Goal: Task Accomplishment & Management: Manage account settings

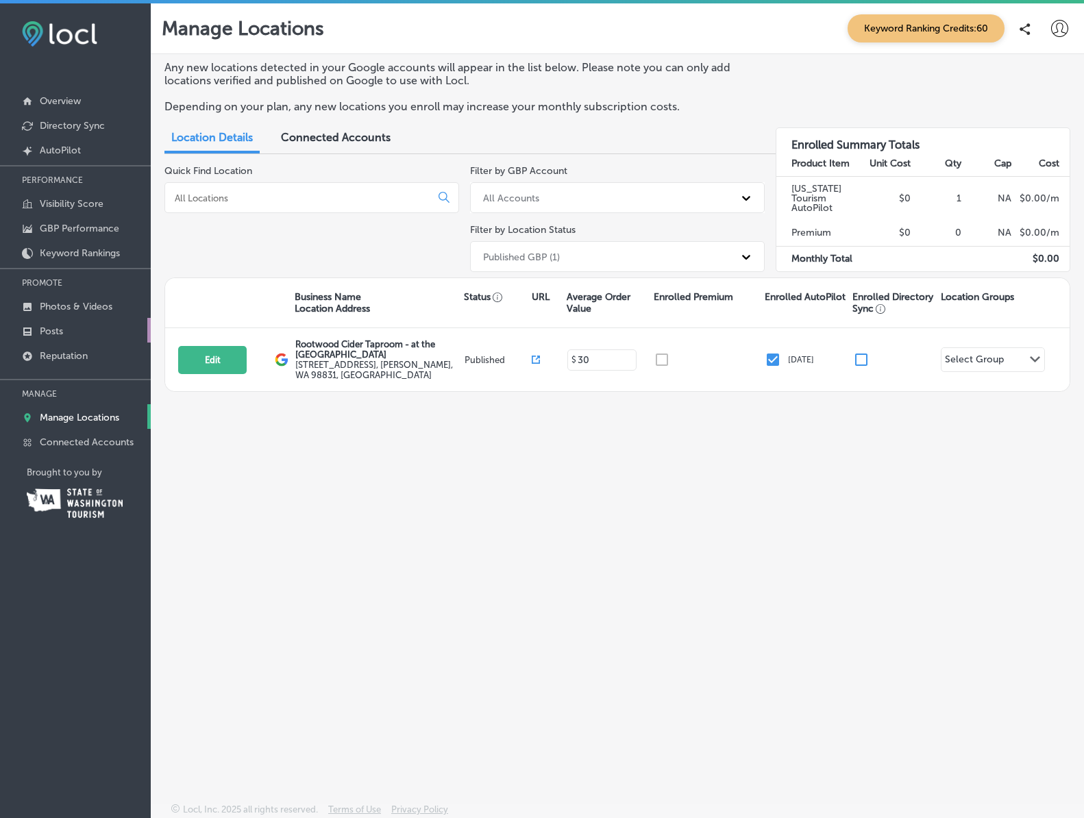
click at [66, 334] on link "Posts" at bounding box center [75, 330] width 151 height 25
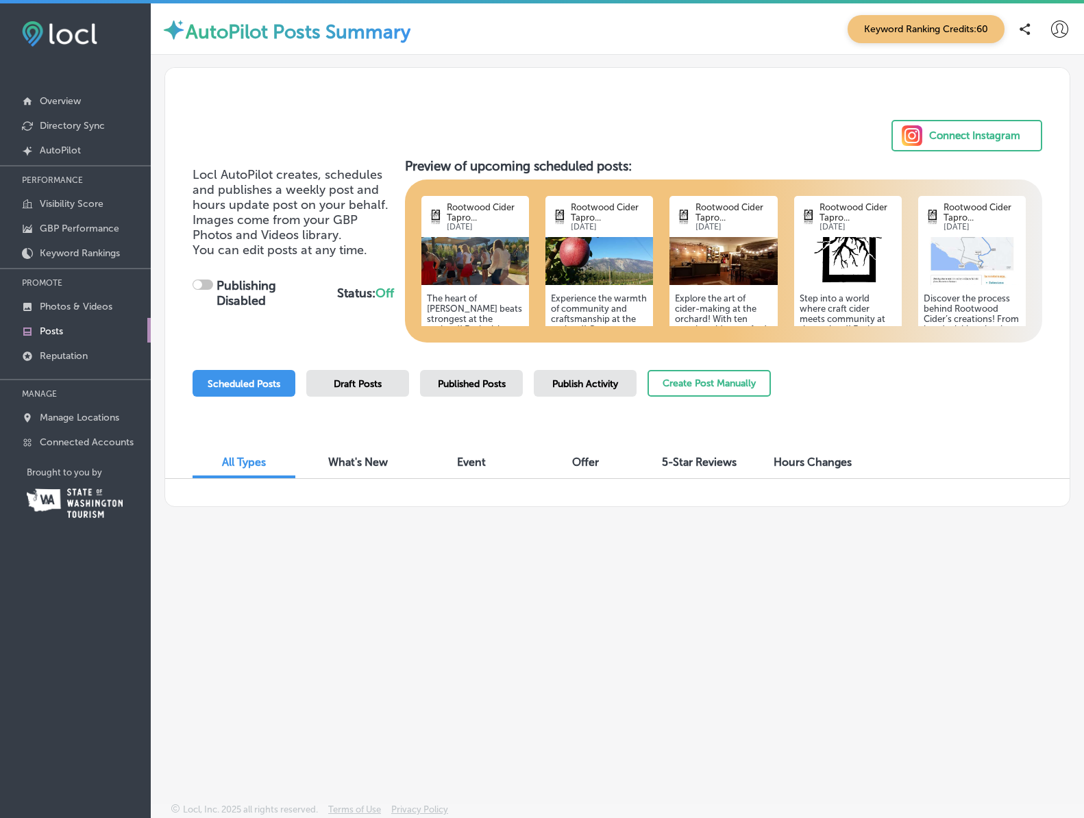
click at [275, 387] on span "Scheduled Posts" at bounding box center [244, 384] width 73 height 12
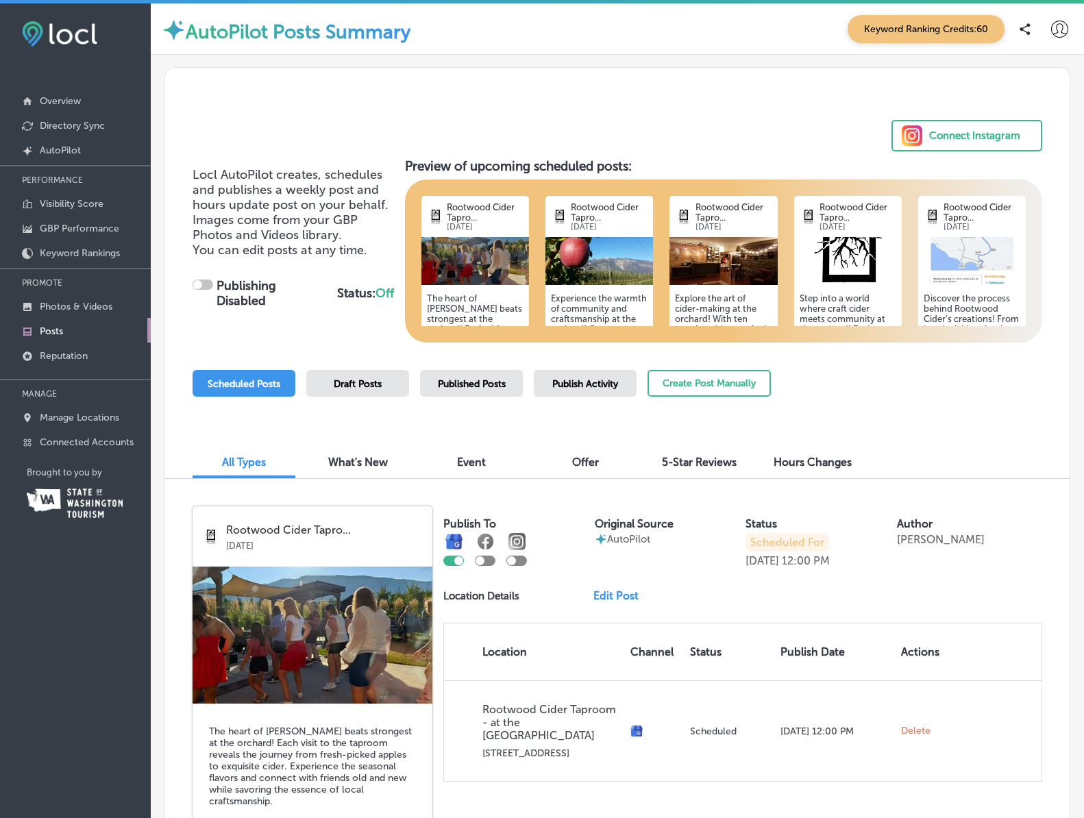
checkbox input "true"
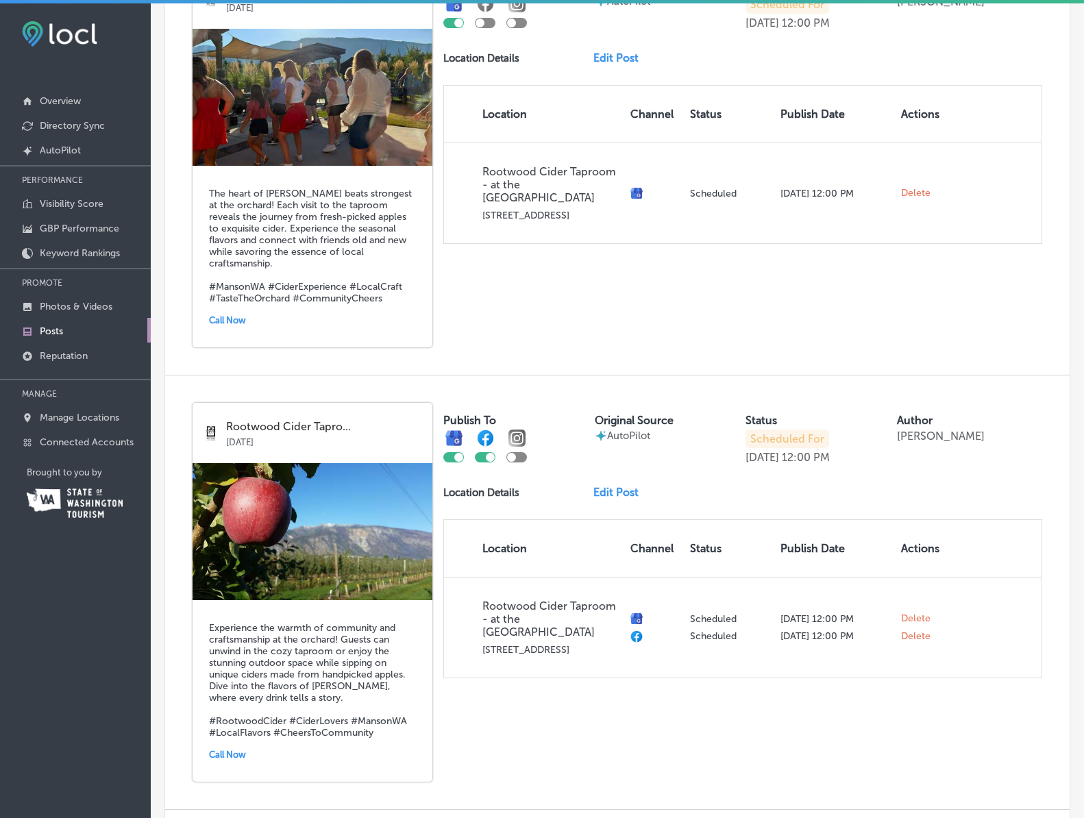
scroll to position [568, 0]
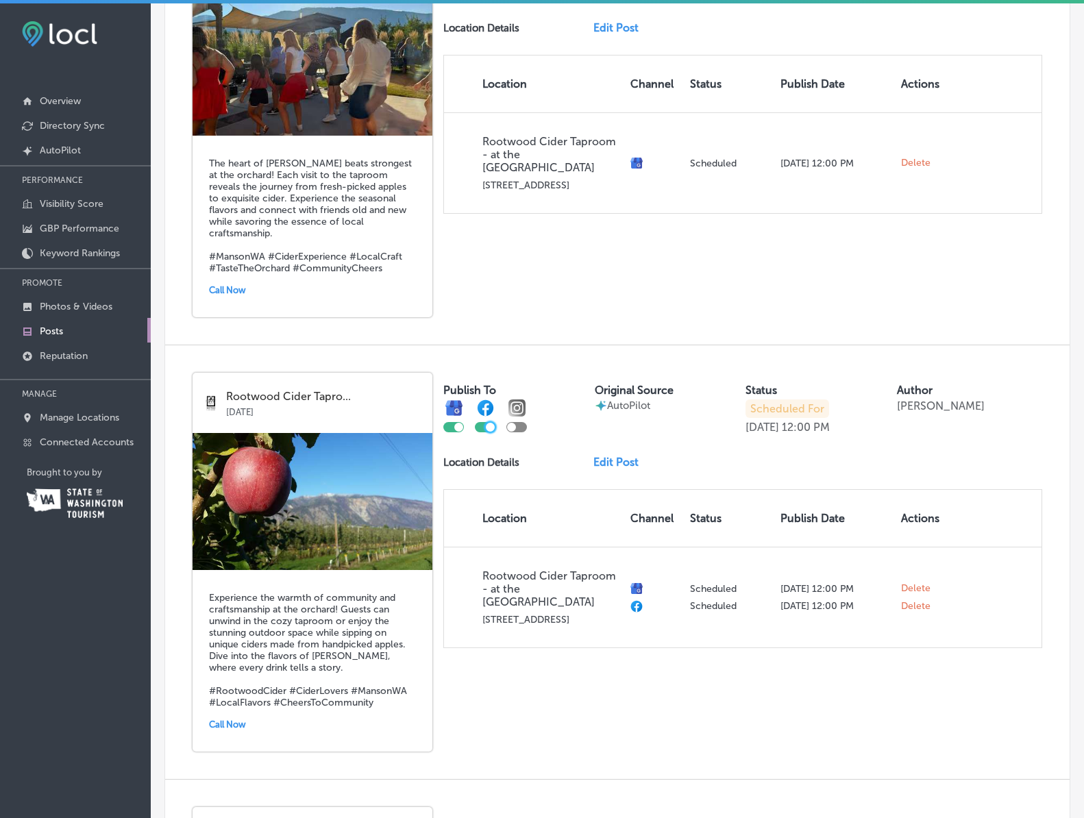
click at [489, 423] on div at bounding box center [490, 427] width 9 height 9
checkbox input "false"
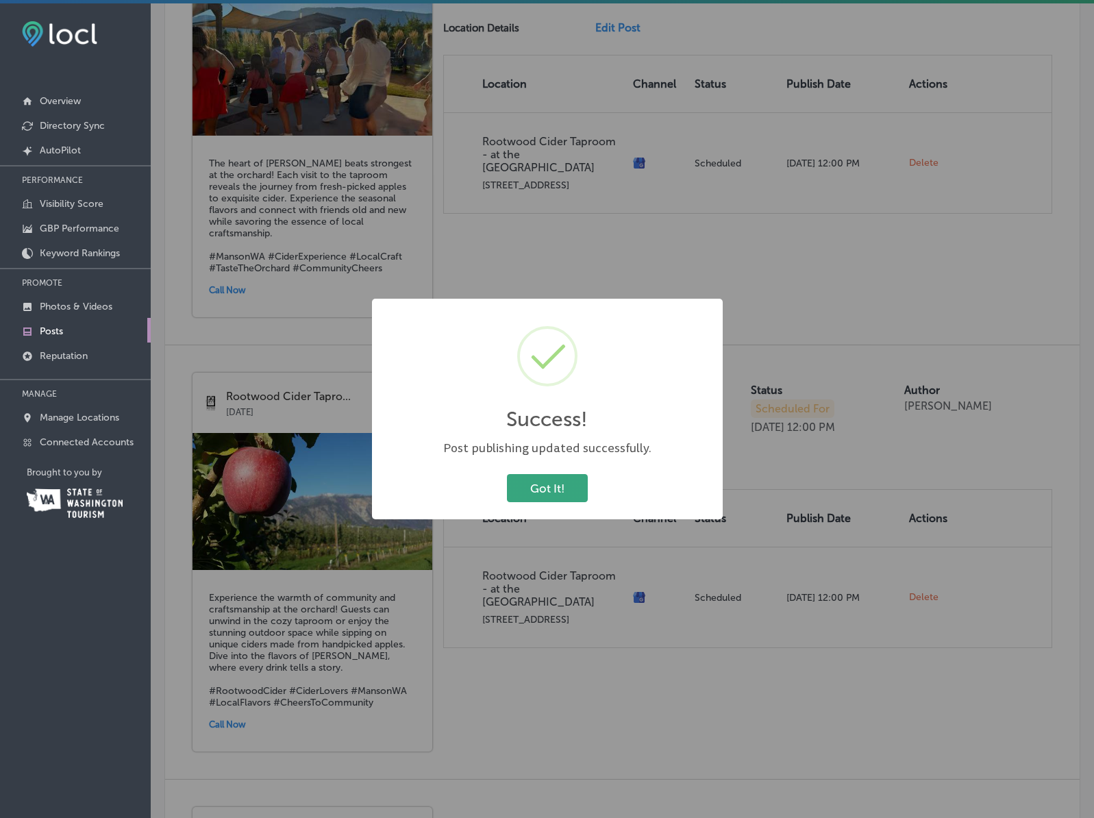
click at [564, 491] on button "Got It!" at bounding box center [547, 488] width 81 height 28
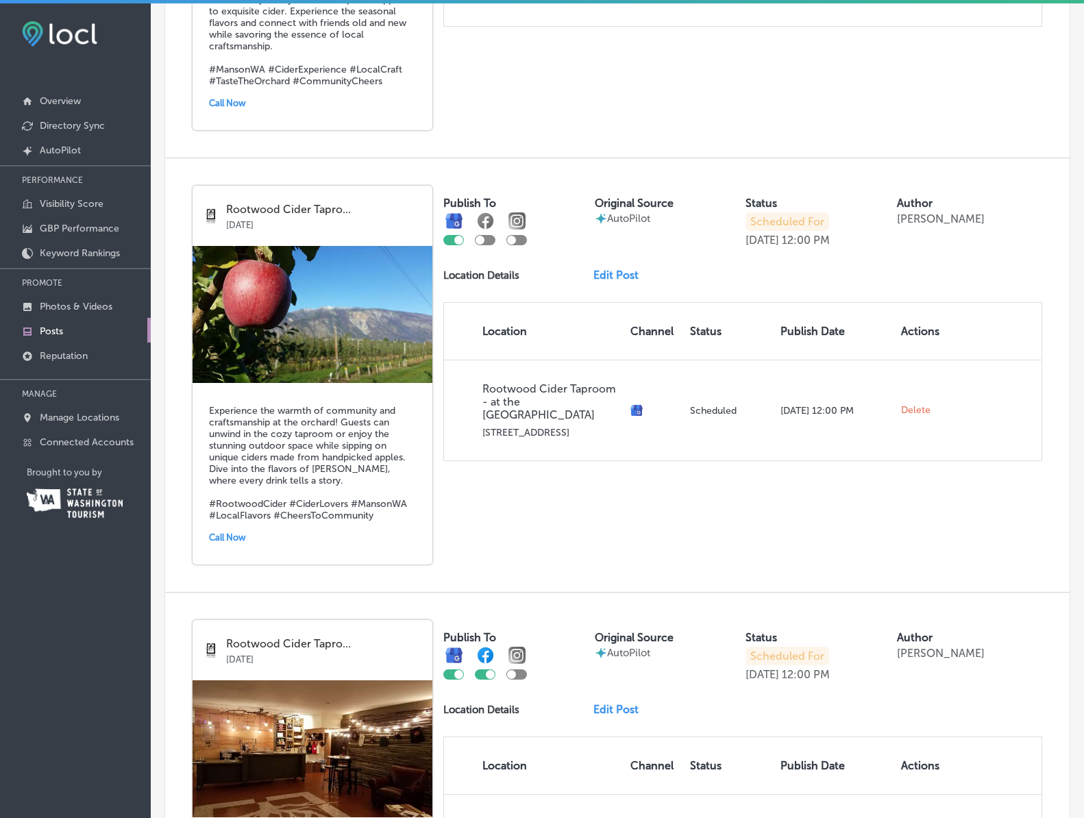
scroll to position [820, 0]
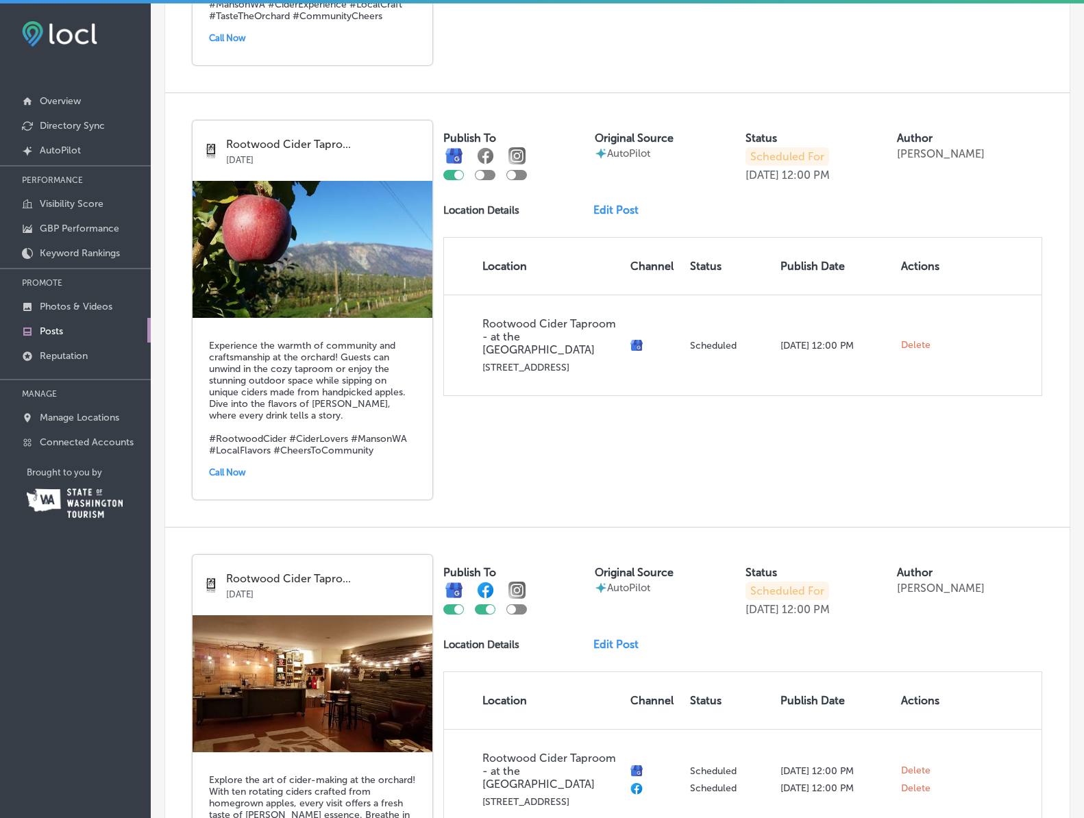
click at [485, 604] on div at bounding box center [485, 609] width 21 height 10
checkbox input "false"
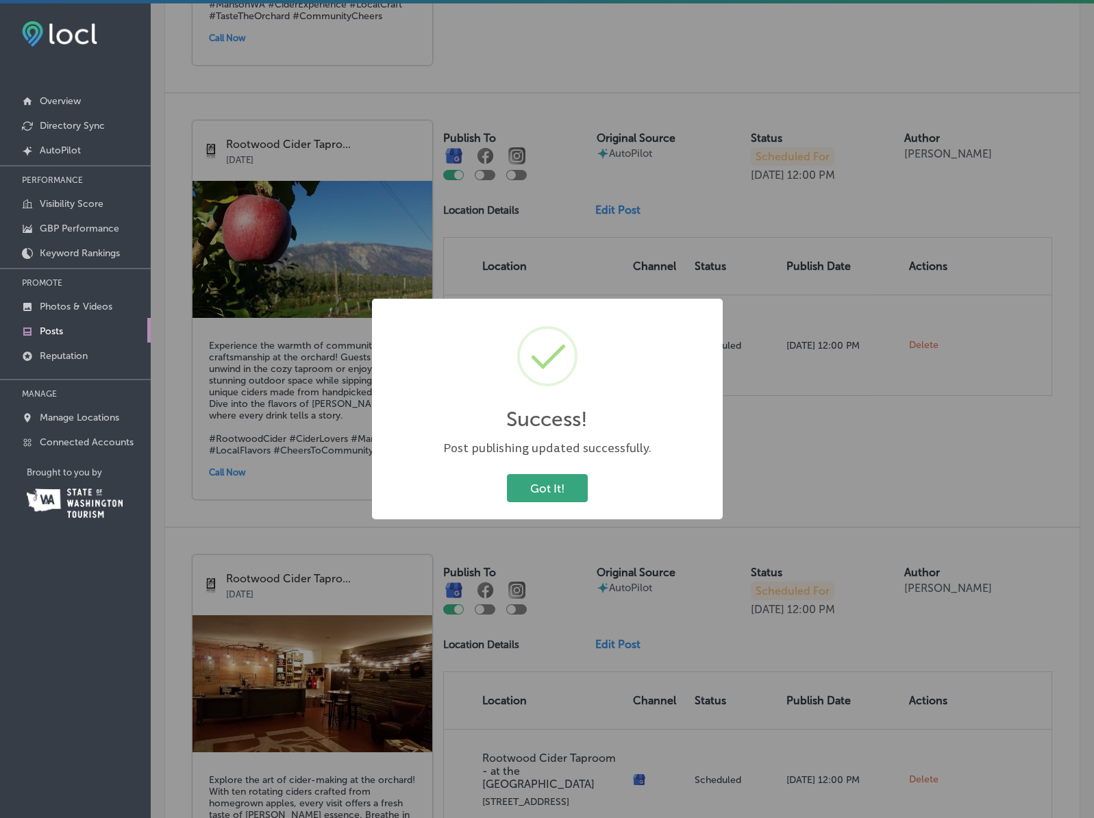
click at [541, 488] on button "Got It!" at bounding box center [547, 488] width 81 height 28
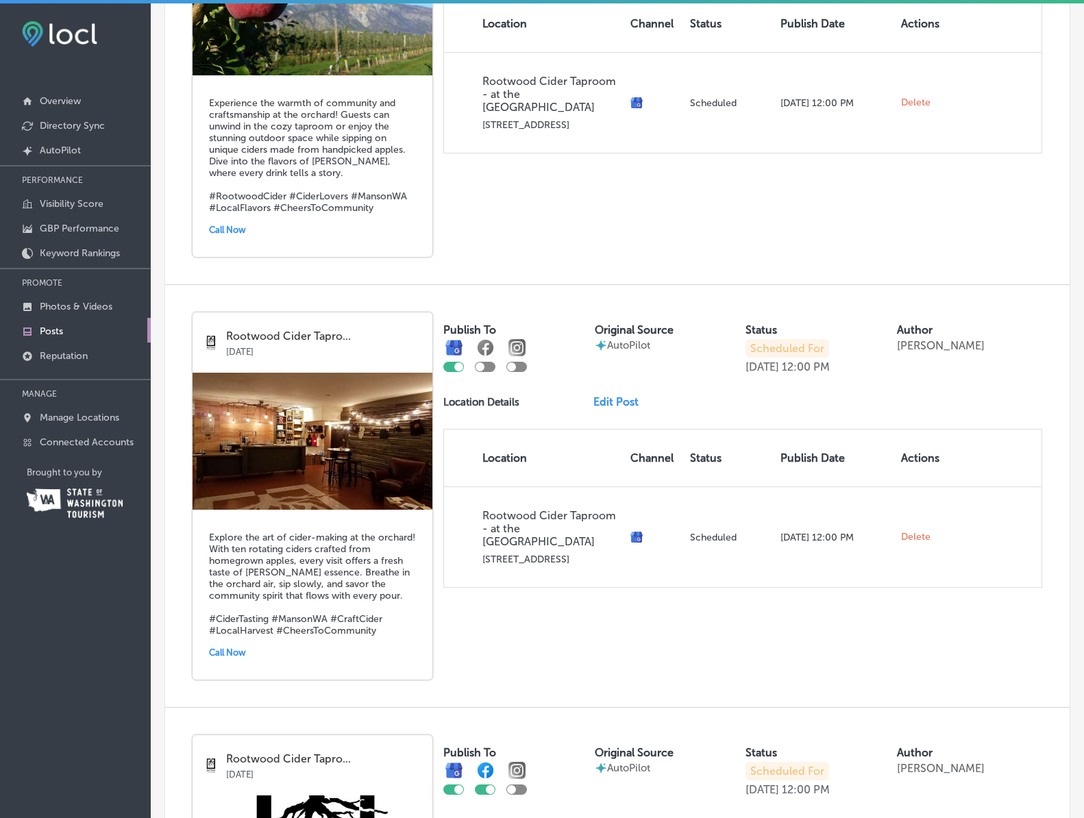
scroll to position [1081, 0]
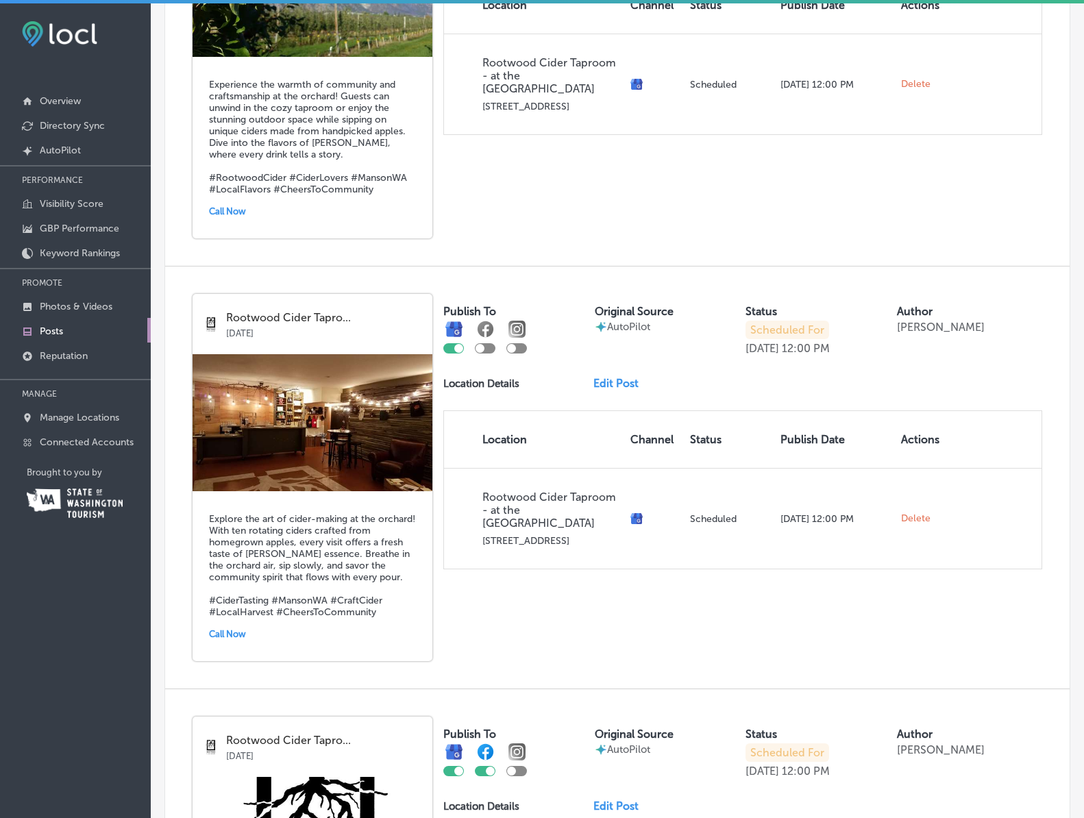
click at [618, 377] on link "Edit Post" at bounding box center [621, 383] width 56 height 13
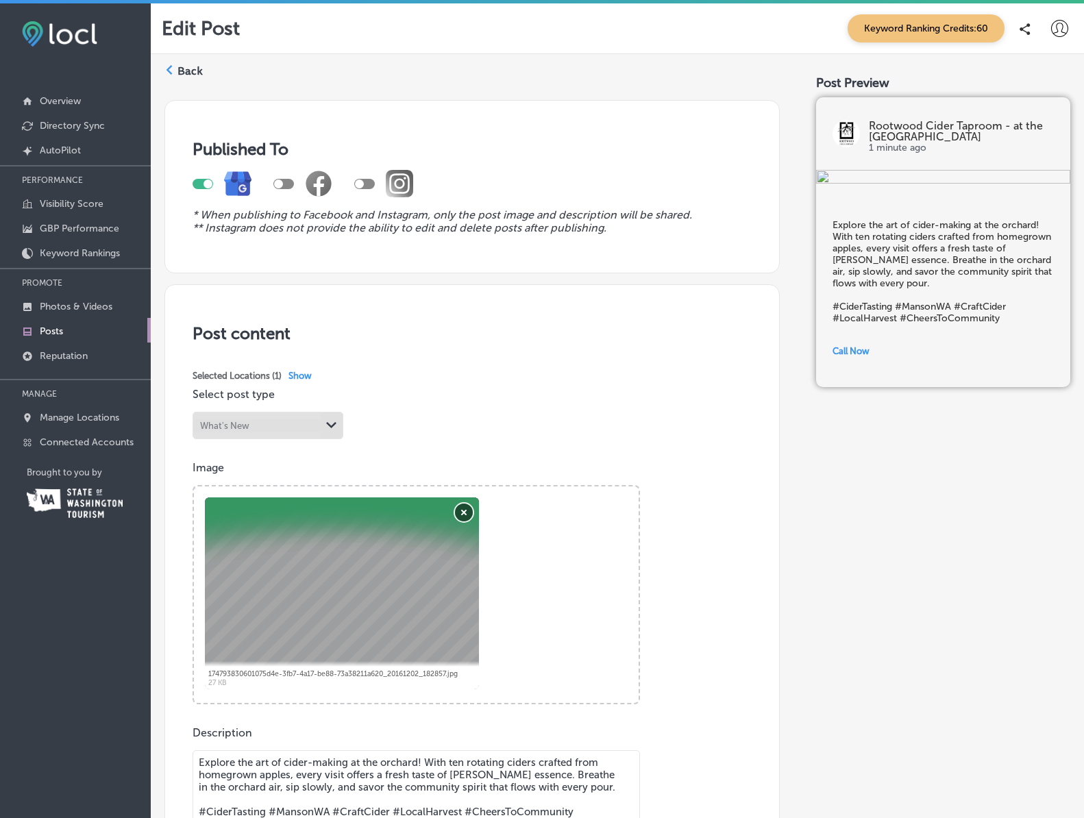
click at [466, 516] on button "Remove" at bounding box center [464, 512] width 18 height 18
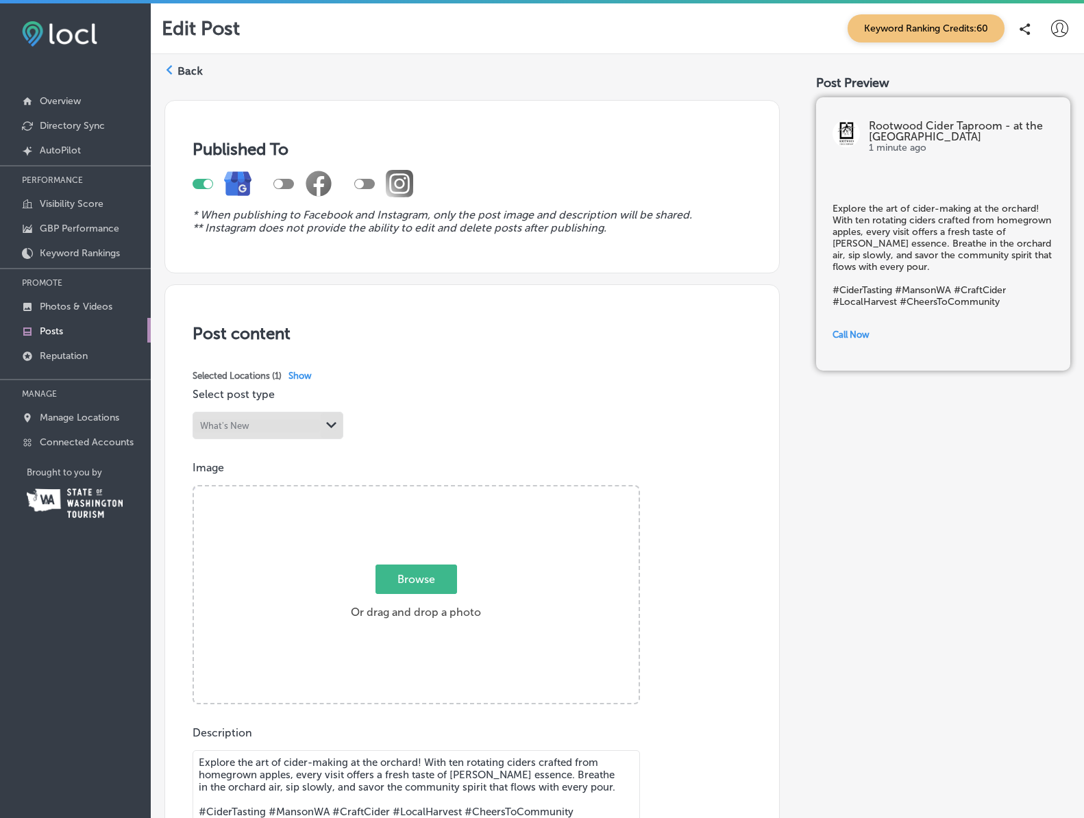
click at [412, 575] on span "Browse" at bounding box center [416, 578] width 82 height 29
click at [412, 490] on input "Browse Or drag and drop a photo" at bounding box center [416, 488] width 445 height 4
type input "C:\fakepath\RootwoodCider.Tour2.jpg"
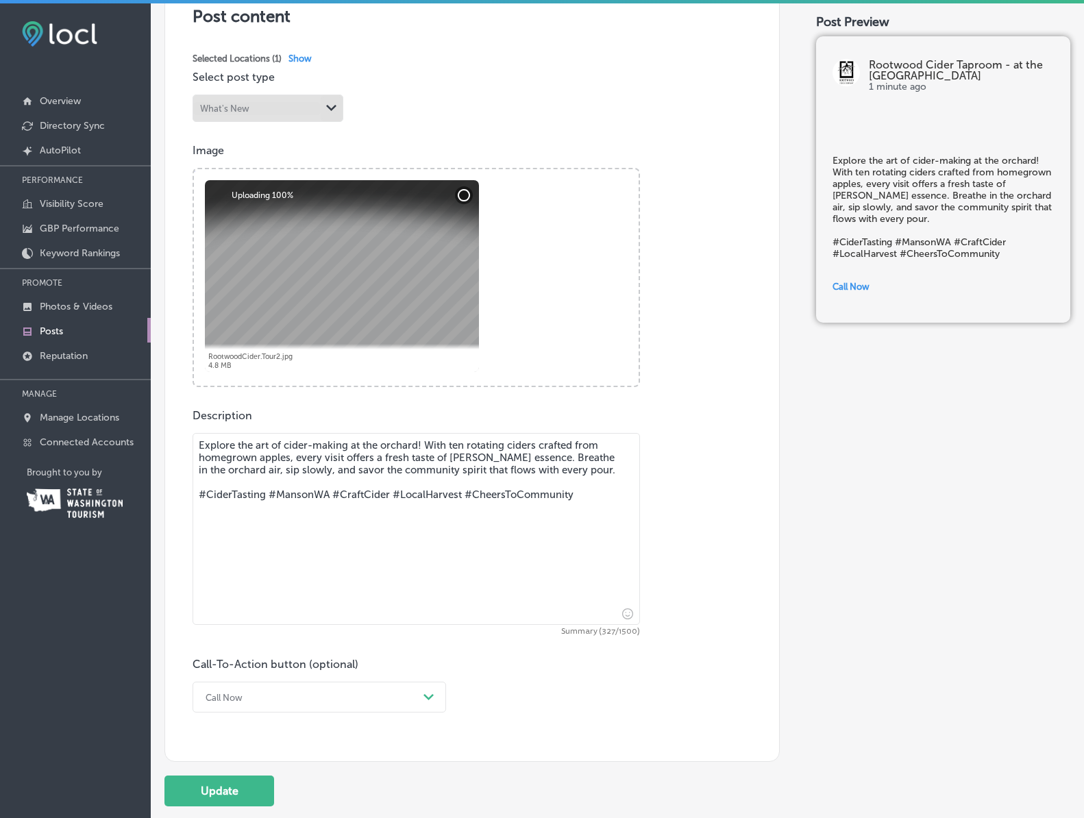
scroll to position [320, 0]
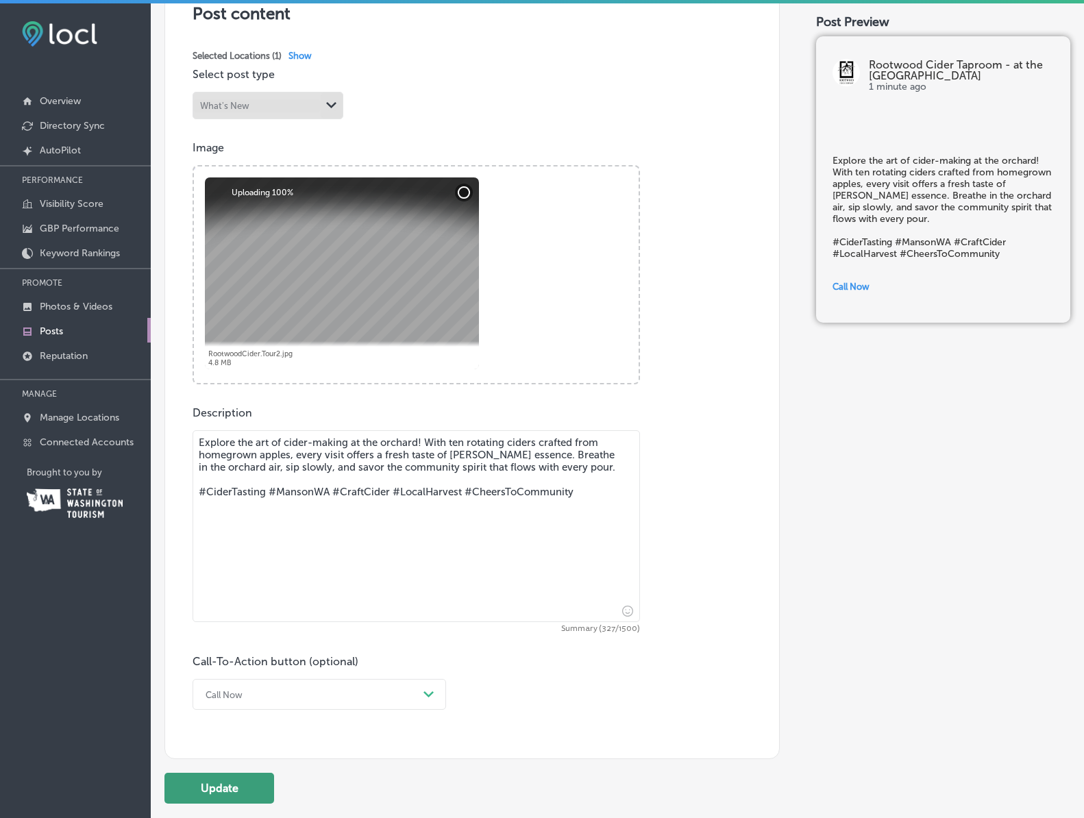
click at [216, 784] on button "Update" at bounding box center [219, 788] width 110 height 31
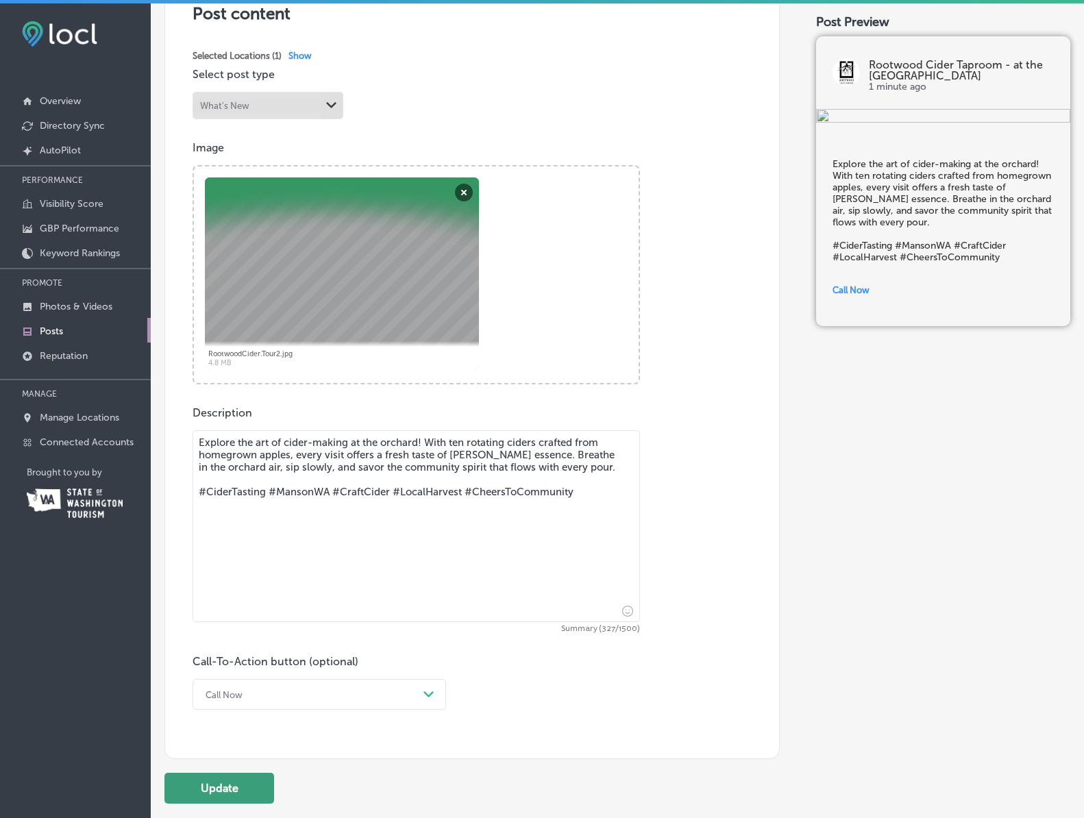
click at [228, 783] on button "Update" at bounding box center [219, 788] width 110 height 31
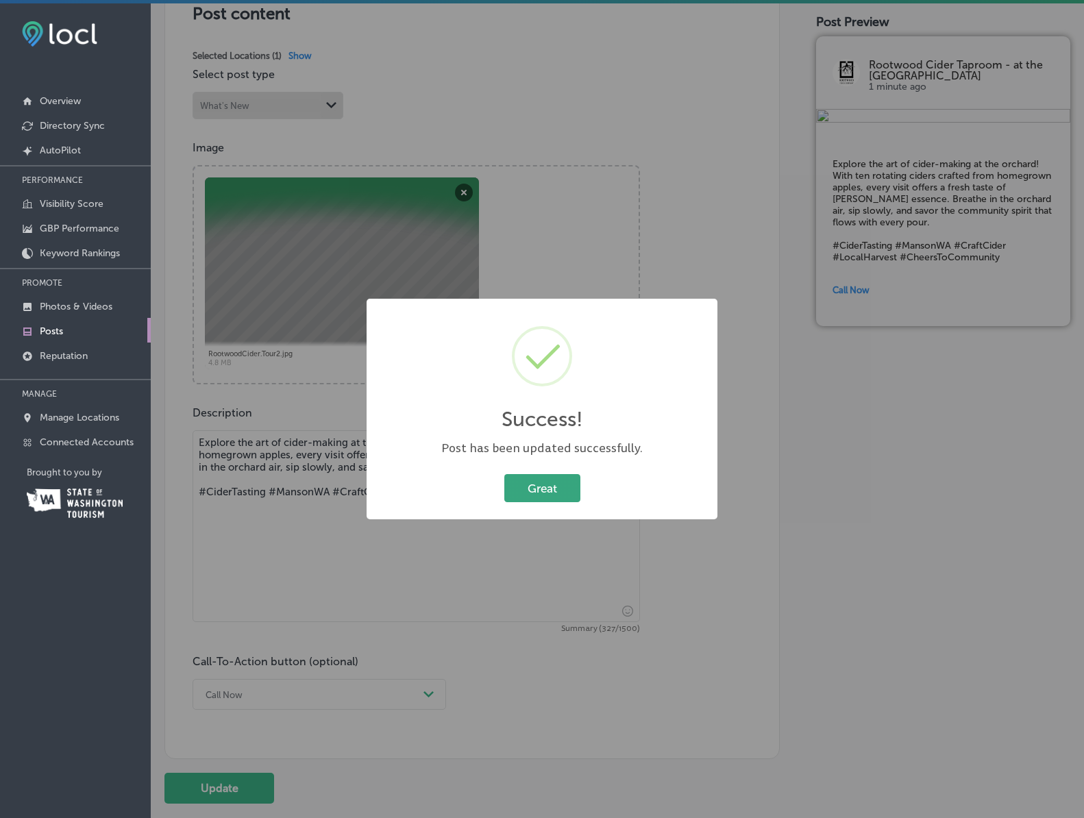
click at [555, 498] on button "Great" at bounding box center [542, 488] width 76 height 28
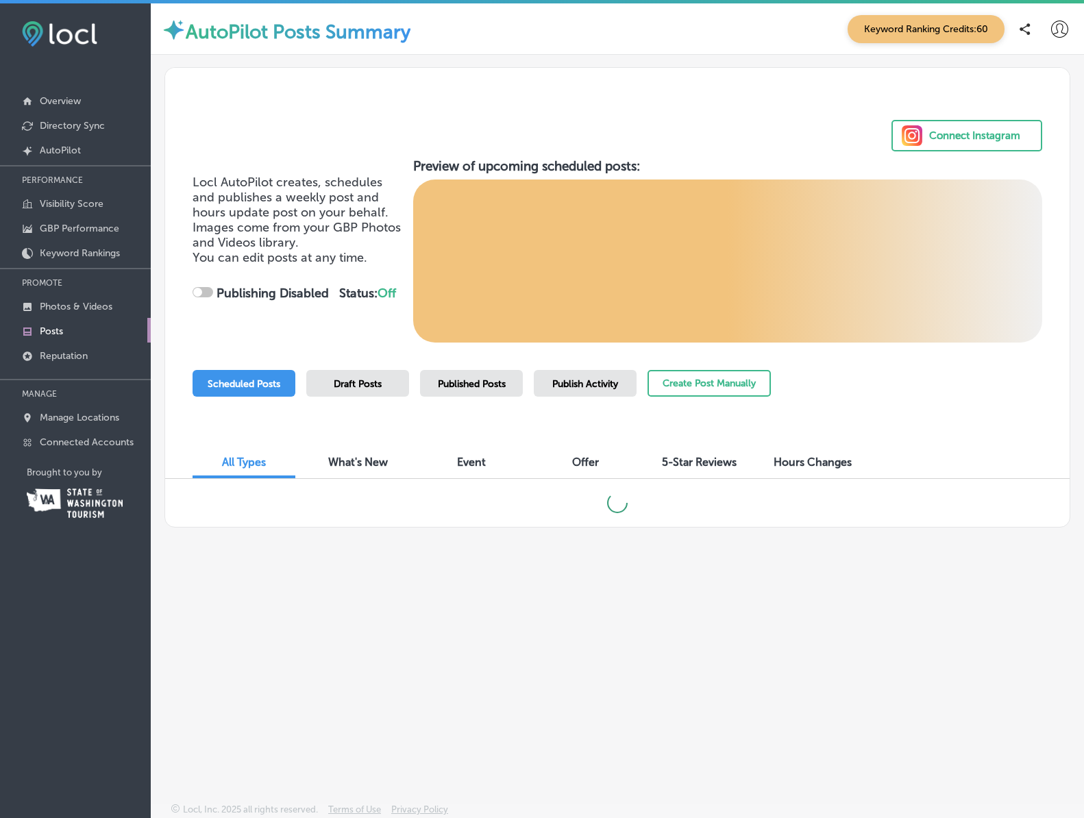
checkbox input "true"
